Goal: Transaction & Acquisition: Purchase product/service

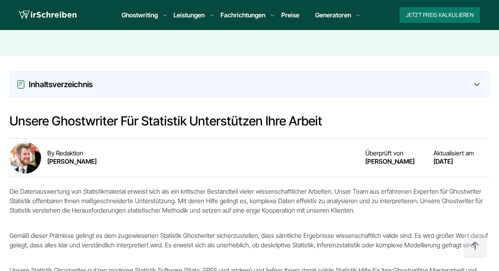
scroll to position [734, 0]
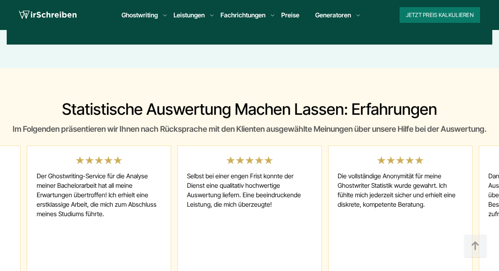
scroll to position [2536, 0]
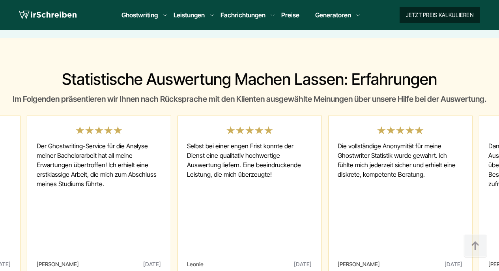
click at [429, 19] on button "Jetzt Preis kalkulieren" at bounding box center [440, 15] width 80 height 16
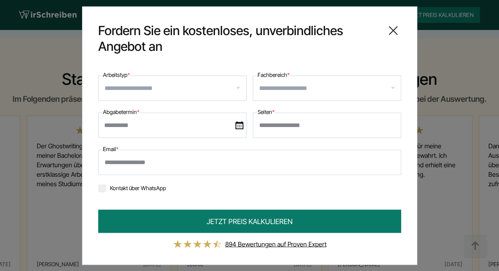
click at [154, 103] on div "**********" at bounding box center [249, 132] width 303 height 124
click at [149, 83] on input "Arbeitstyp *" at bounding box center [176, 88] width 142 height 13
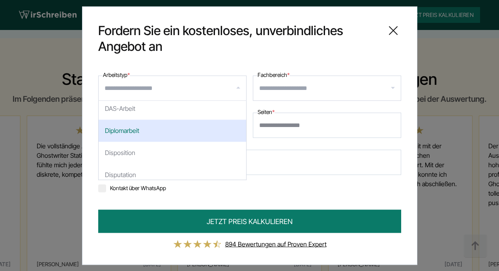
scroll to position [445, 0]
click at [153, 131] on div "Diplomarbeit" at bounding box center [173, 131] width 148 height 22
select select "**"
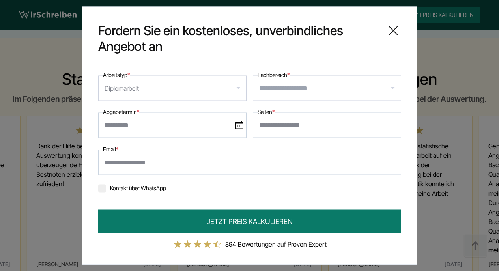
click at [298, 86] on input "Fachbereich *" at bounding box center [330, 88] width 142 height 13
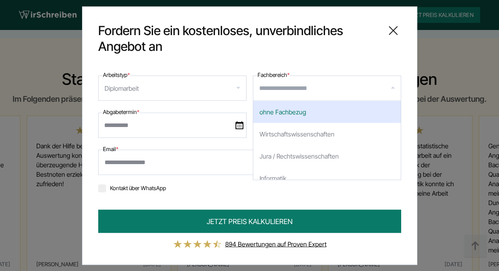
type input "*"
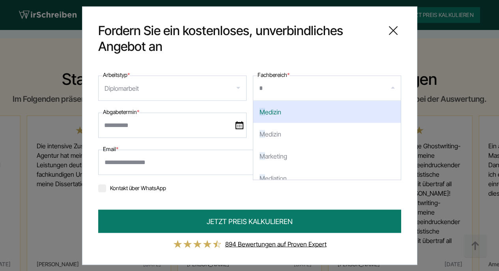
click at [304, 115] on div "M edizin" at bounding box center [327, 112] width 148 height 22
select select "*"
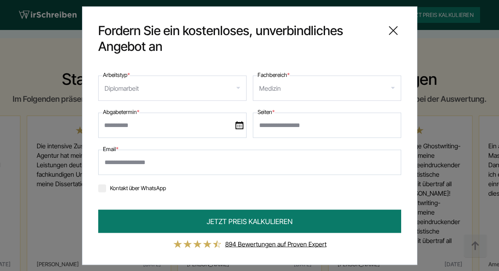
click at [237, 124] on img at bounding box center [240, 125] width 8 height 8
click at [237, 124] on input "text" at bounding box center [172, 124] width 148 height 25
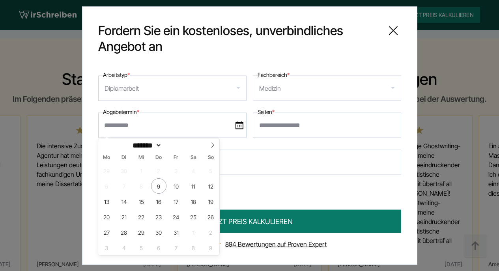
click at [237, 124] on img at bounding box center [240, 125] width 8 height 8
click at [237, 124] on input "text" at bounding box center [172, 124] width 148 height 25
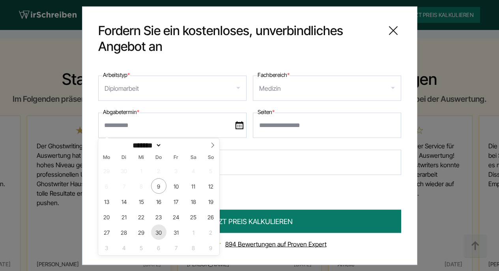
click at [159, 231] on span "30" at bounding box center [158, 231] width 15 height 15
type input "**********"
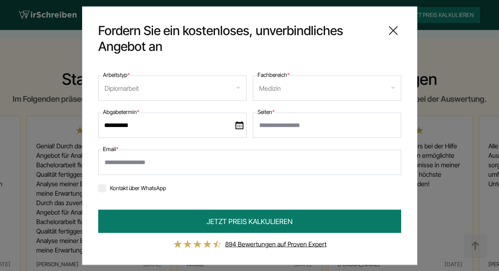
click at [281, 127] on input "Seiten *" at bounding box center [327, 124] width 148 height 25
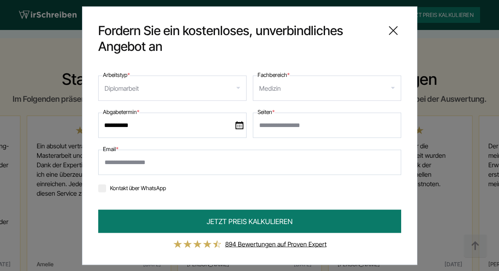
click at [392, 32] on icon at bounding box center [393, 30] width 8 height 8
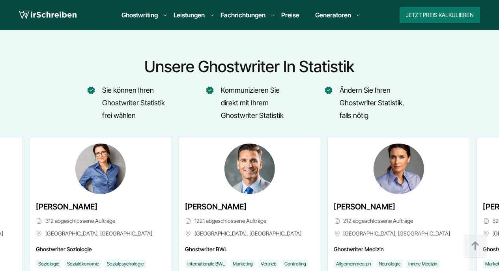
scroll to position [2007, 0]
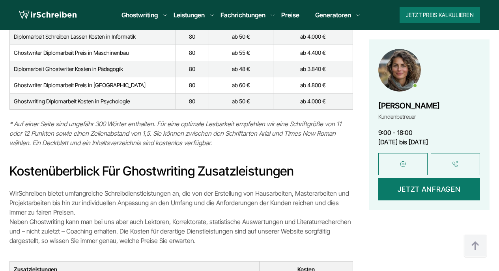
scroll to position [3575, 0]
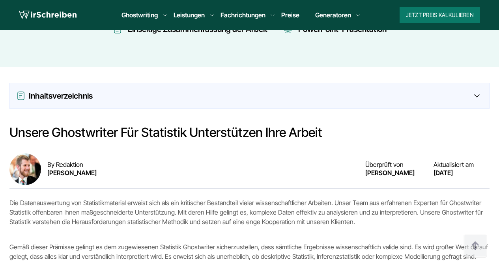
scroll to position [583, 0]
click at [243, 94] on div "Inhaltsverzeichnis" at bounding box center [249, 95] width 467 height 13
click at [475, 99] on div "Inhaltsverzeichnis" at bounding box center [249, 95] width 467 height 13
click at [477, 95] on icon at bounding box center [477, 95] width 6 height 3
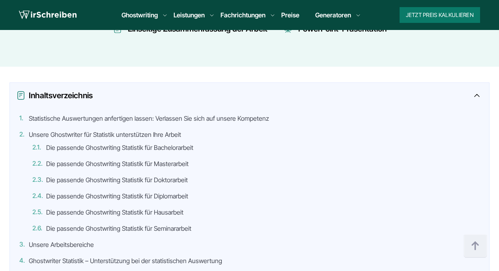
scroll to position [584, 0]
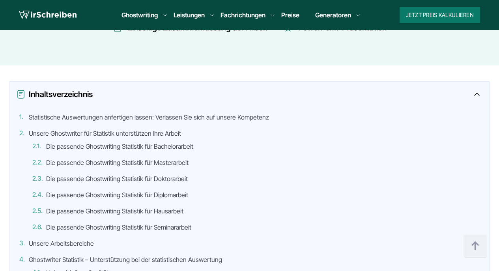
click at [477, 95] on icon at bounding box center [477, 94] width 6 height 3
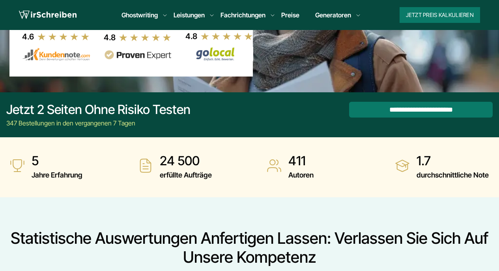
scroll to position [0, 0]
